Goal: Find specific page/section: Find specific page/section

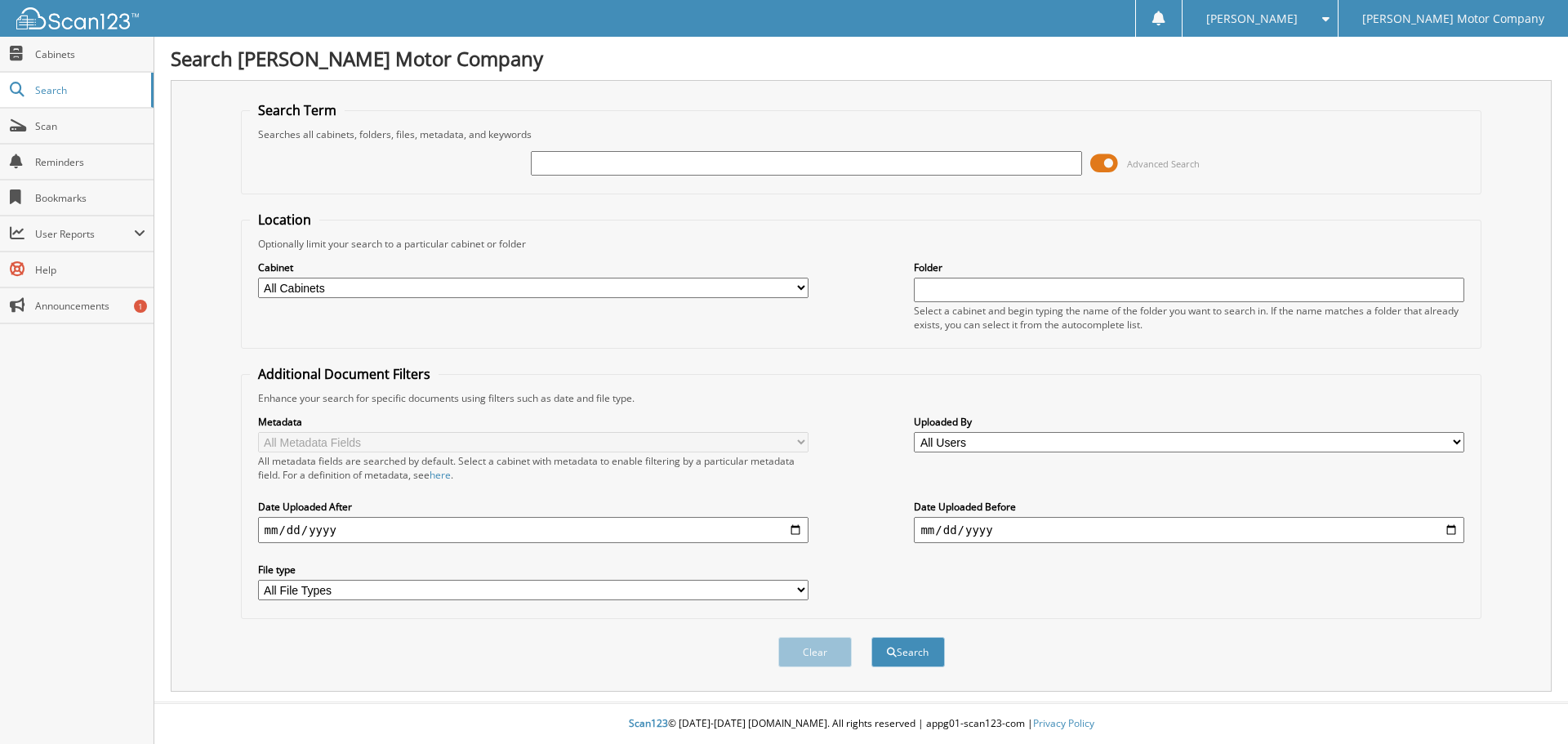
click at [1110, 153] on span at bounding box center [1104, 163] width 28 height 24
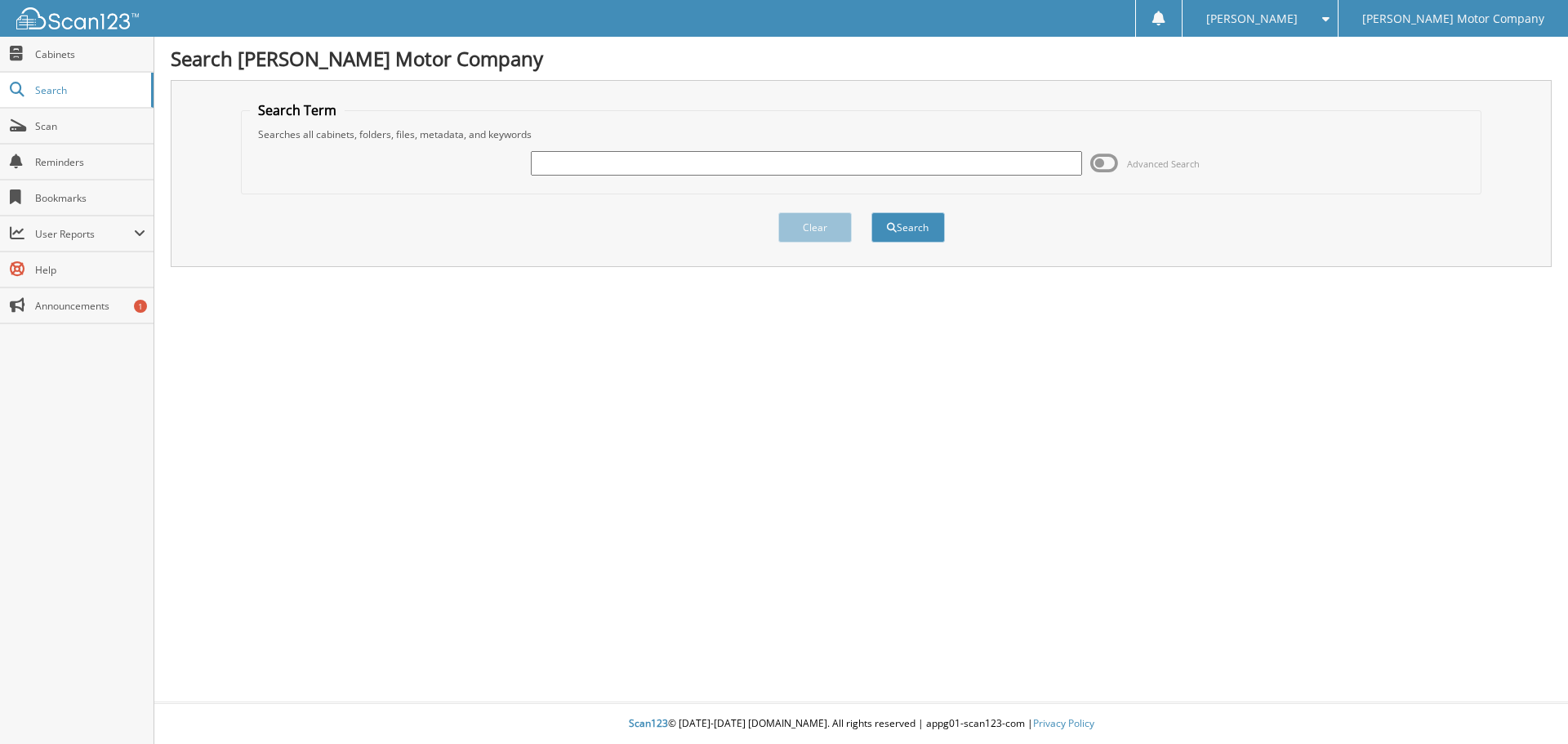
click at [972, 161] on input "text" at bounding box center [805, 163] width 551 height 24
type input "720977"
click at [872, 212] on button "Search" at bounding box center [908, 226] width 73 height 30
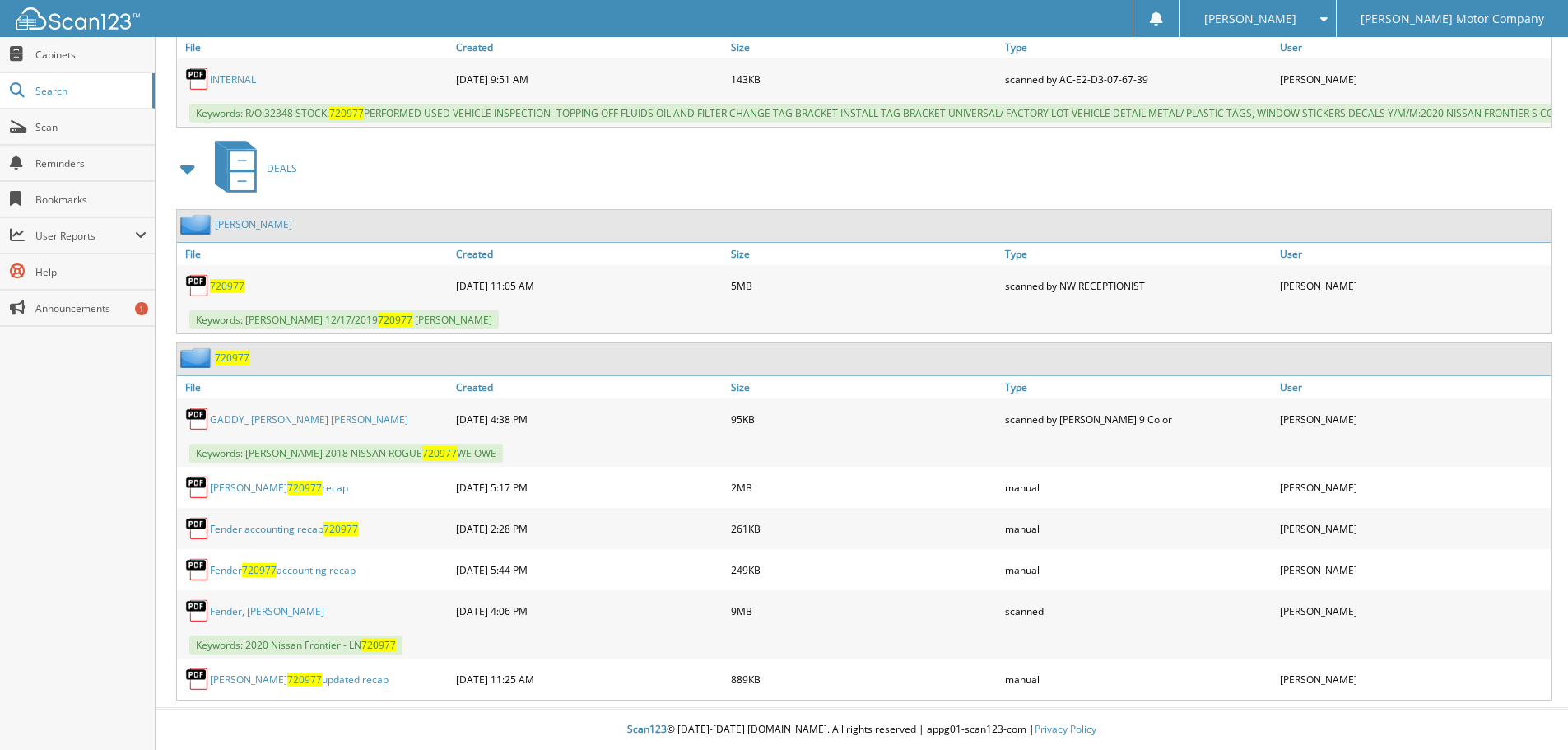
scroll to position [1523, 0]
click at [232, 610] on link "Fender, [PERSON_NAME]" at bounding box center [267, 611] width 115 height 14
